Goal: Check status

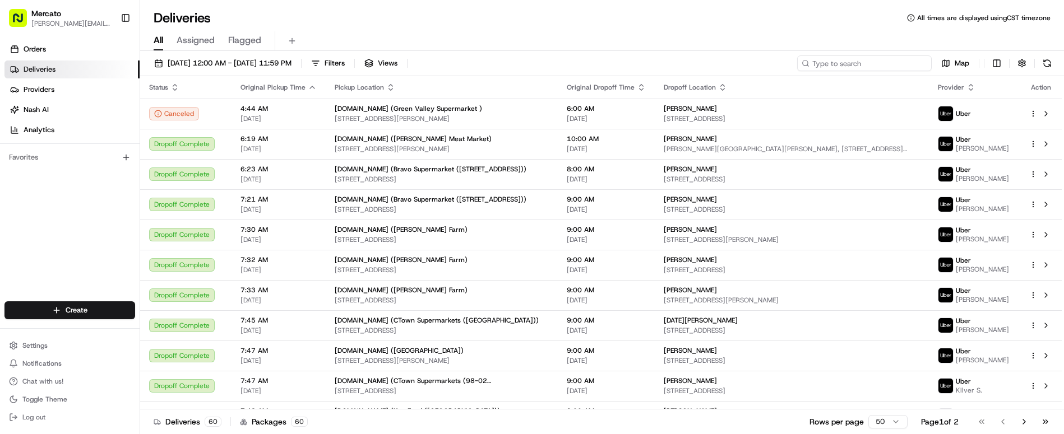
click at [932, 55] on input at bounding box center [864, 63] width 135 height 16
paste input "job_hhYhz8oNz2oG6DVJszcfv8"
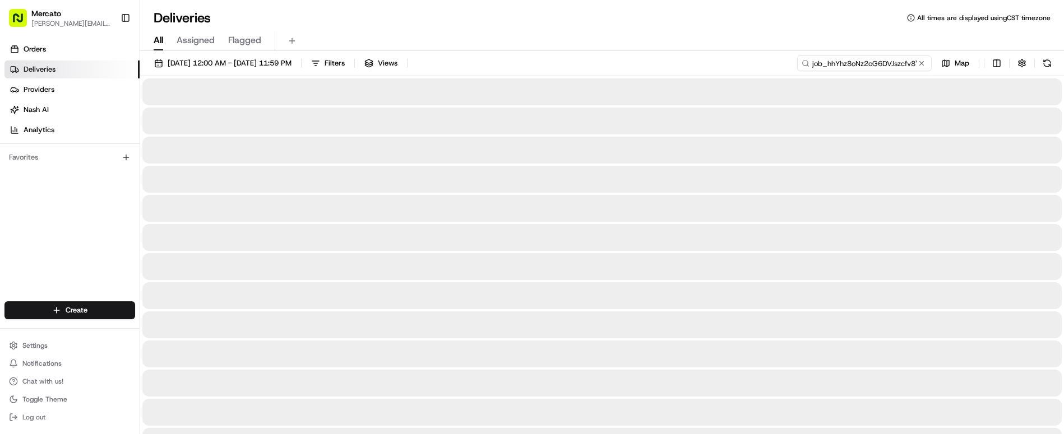
type input "job_hhYhz8oNz2oG6DVJszcfv8"
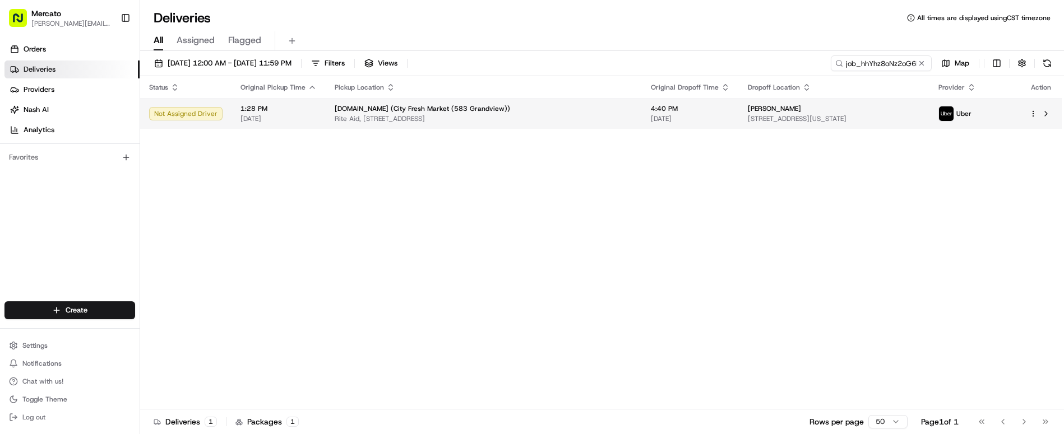
click at [748, 114] on span "[STREET_ADDRESS][US_STATE]" at bounding box center [834, 118] width 173 height 9
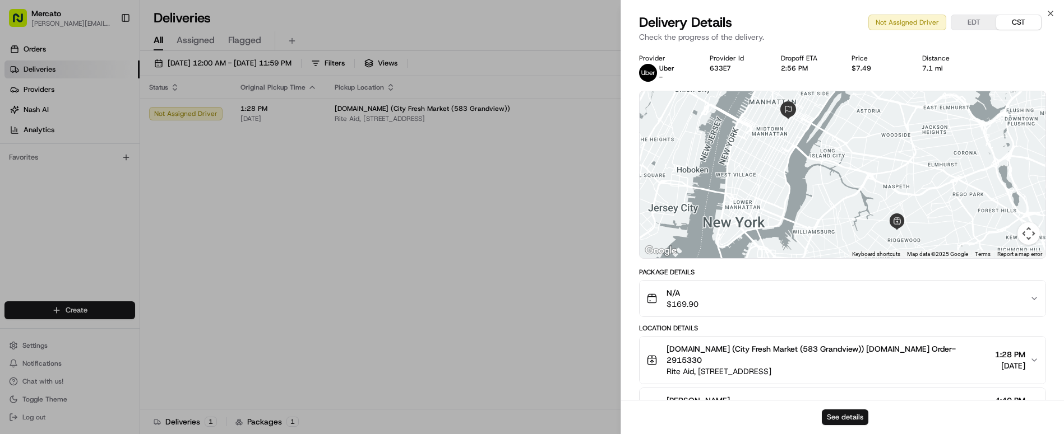
click at [852, 421] on button "See details" at bounding box center [845, 418] width 47 height 16
